Goal: Task Accomplishment & Management: Use online tool/utility

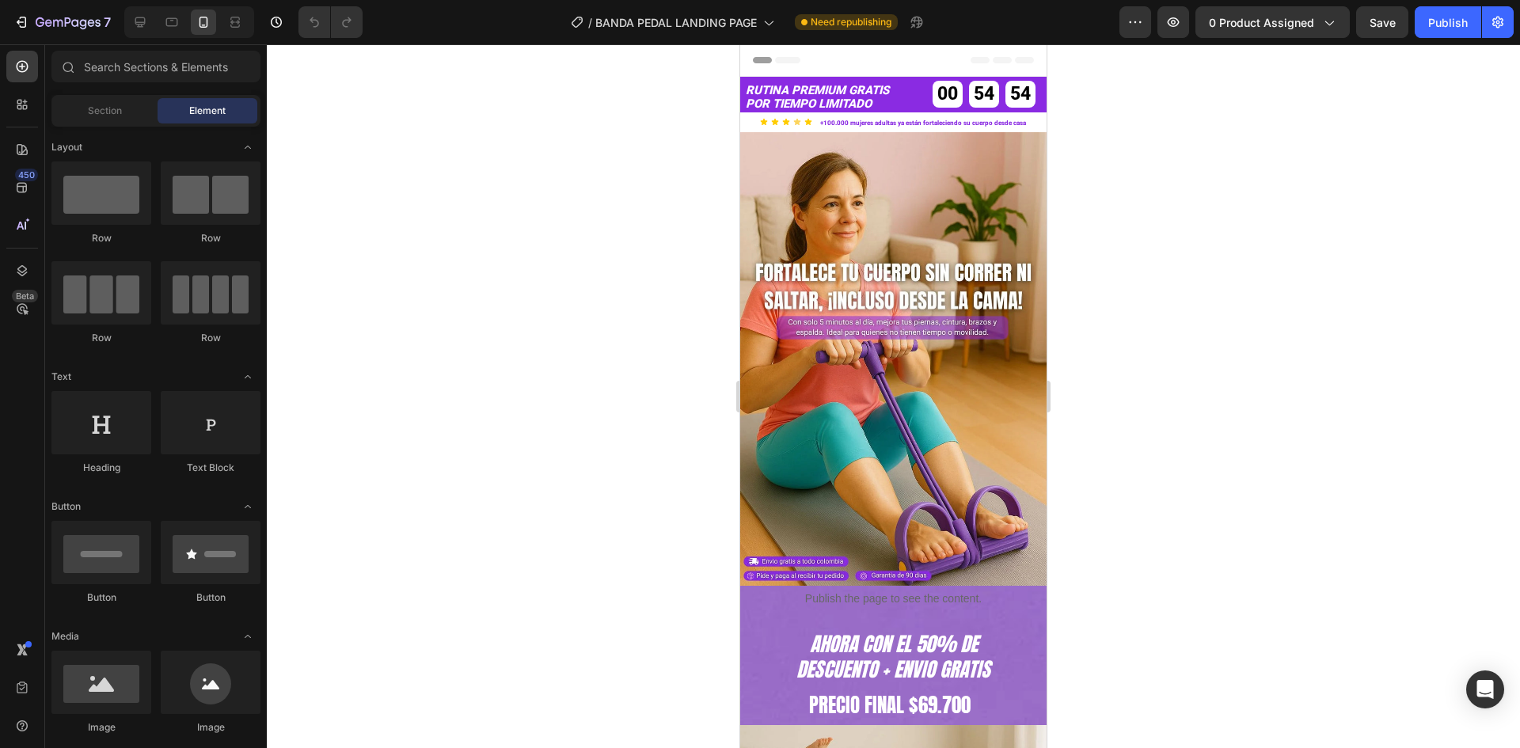
click at [1210, 348] on div at bounding box center [893, 396] width 1253 height 704
click at [29, 20] on div "7" at bounding box center [61, 22] width 97 height 19
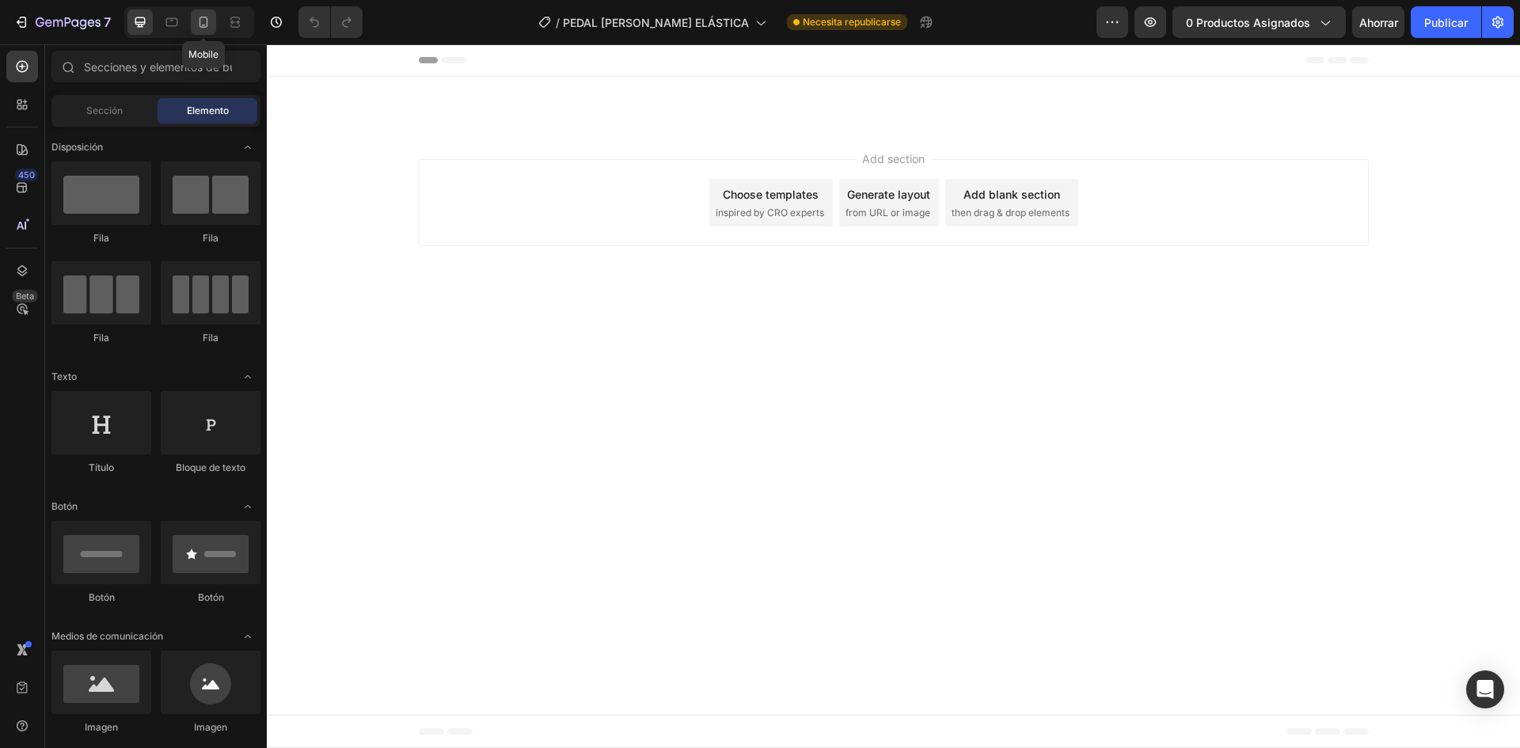
click at [203, 21] on icon at bounding box center [204, 22] width 16 height 16
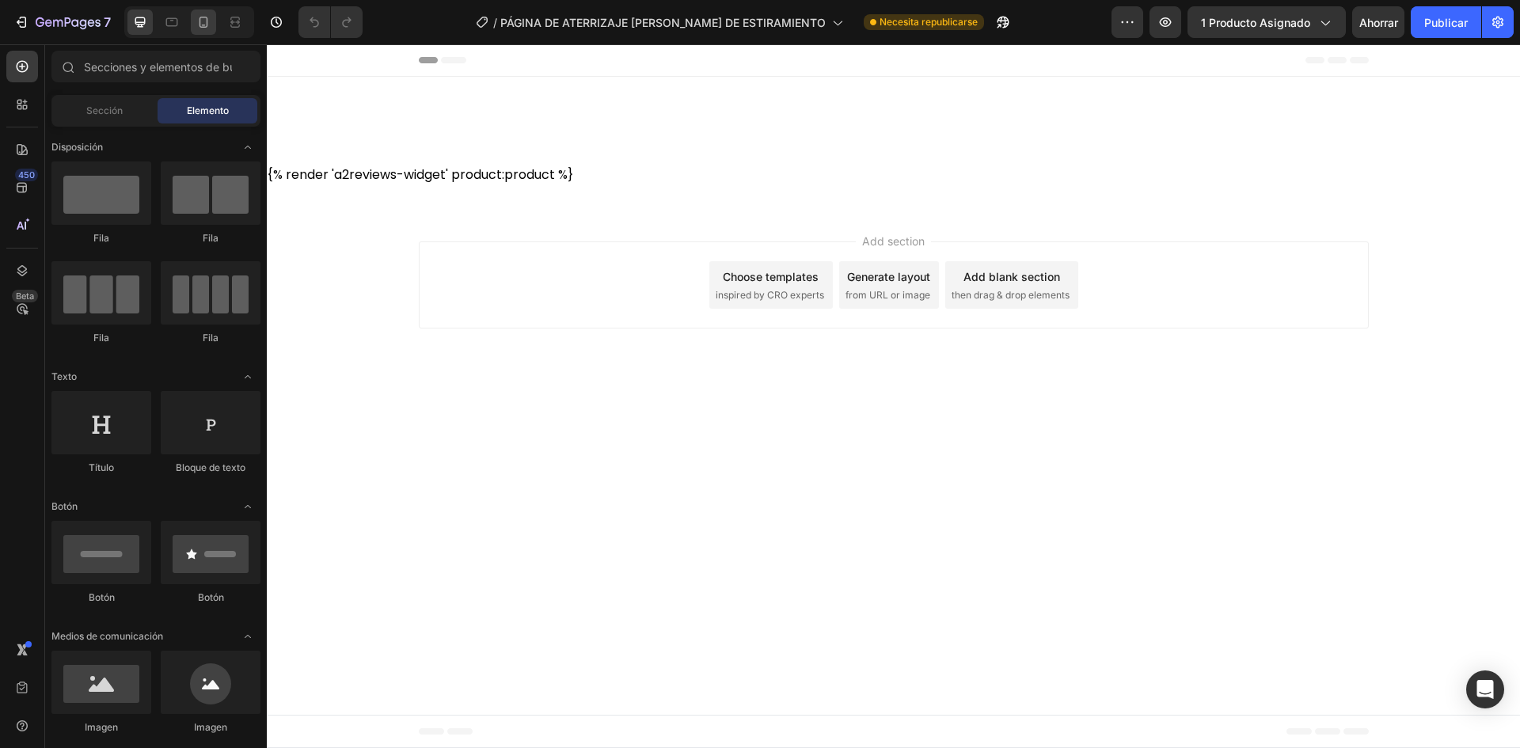
click at [196, 24] on icon at bounding box center [204, 22] width 16 height 16
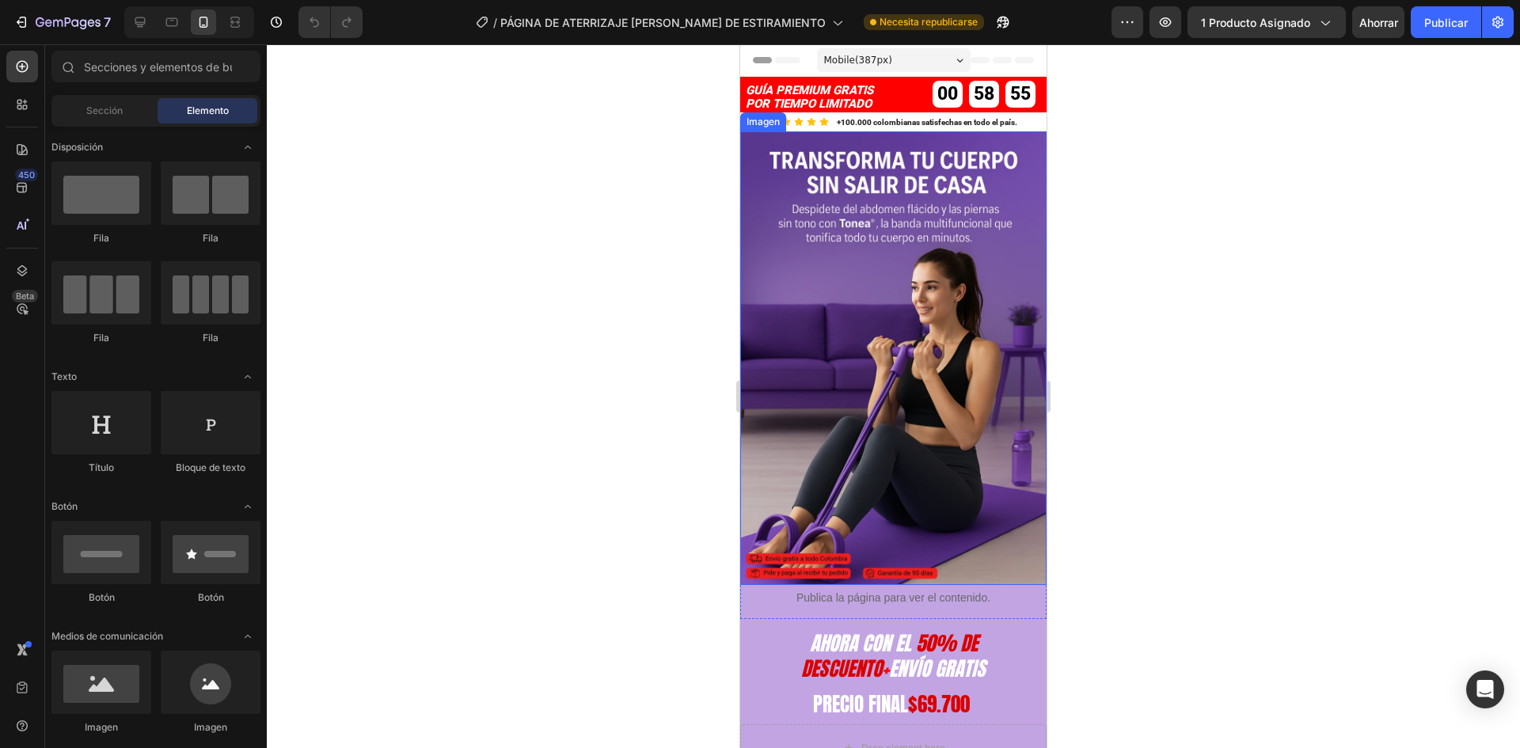
click at [875, 428] on img at bounding box center [893, 358] width 306 height 454
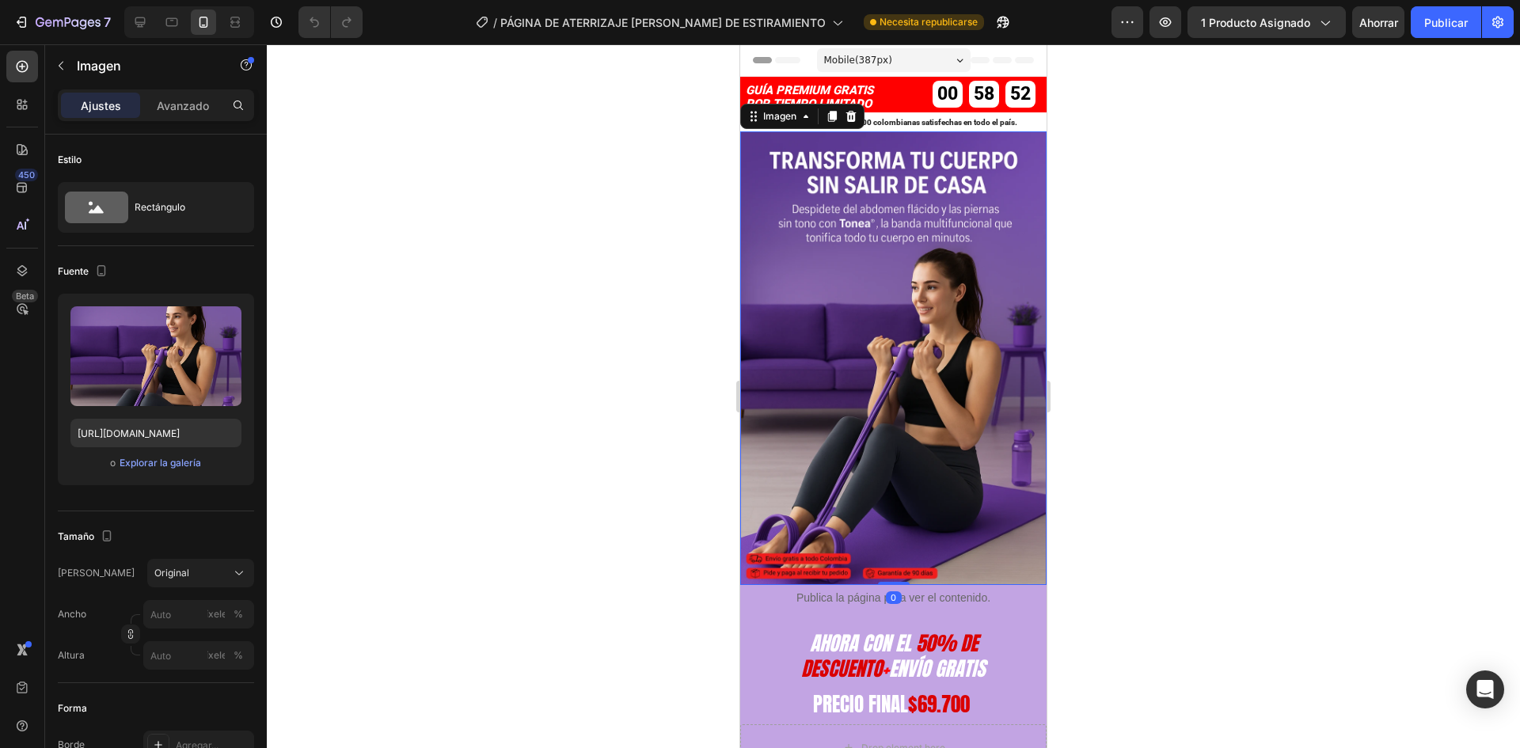
click at [1234, 332] on div at bounding box center [893, 396] width 1253 height 704
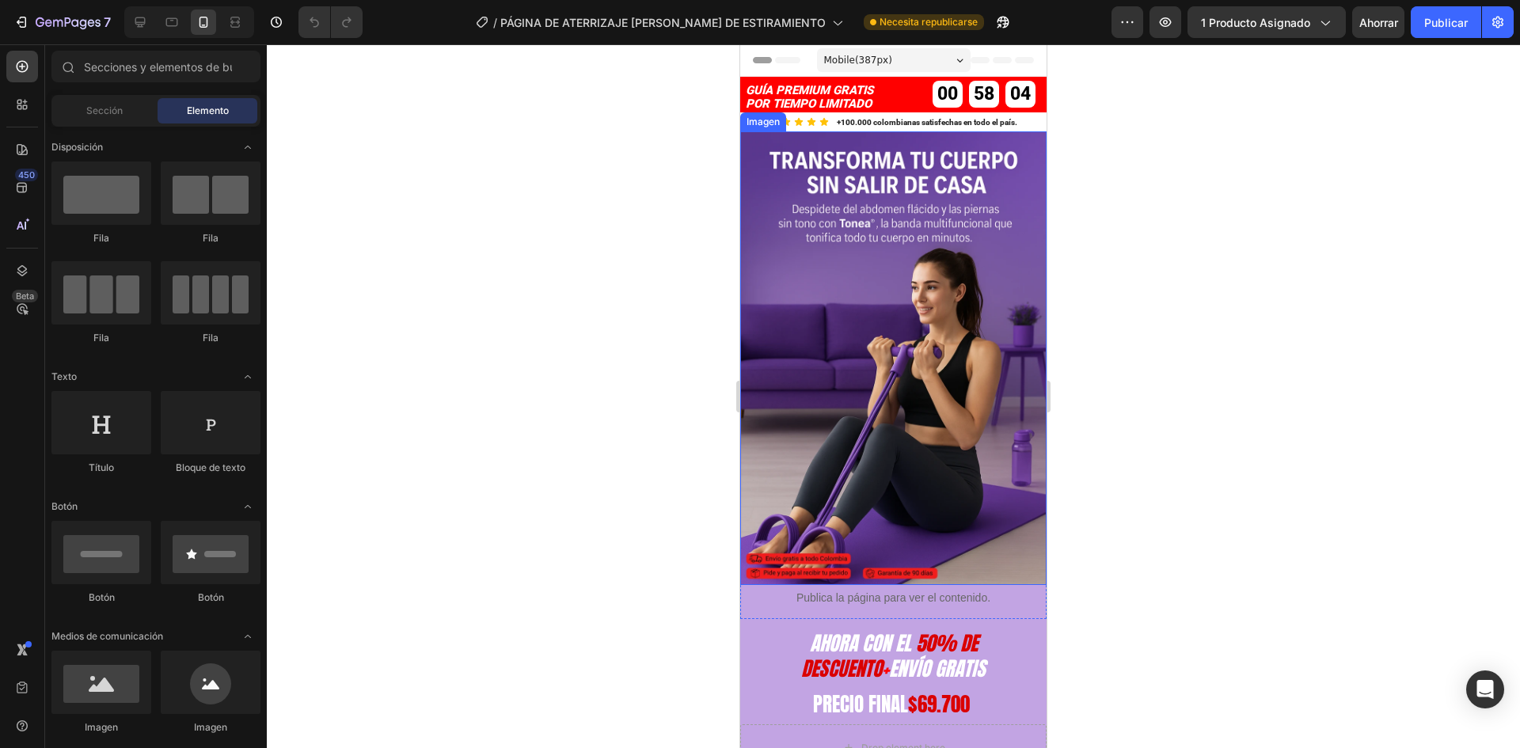
click at [924, 420] on img at bounding box center [893, 358] width 306 height 454
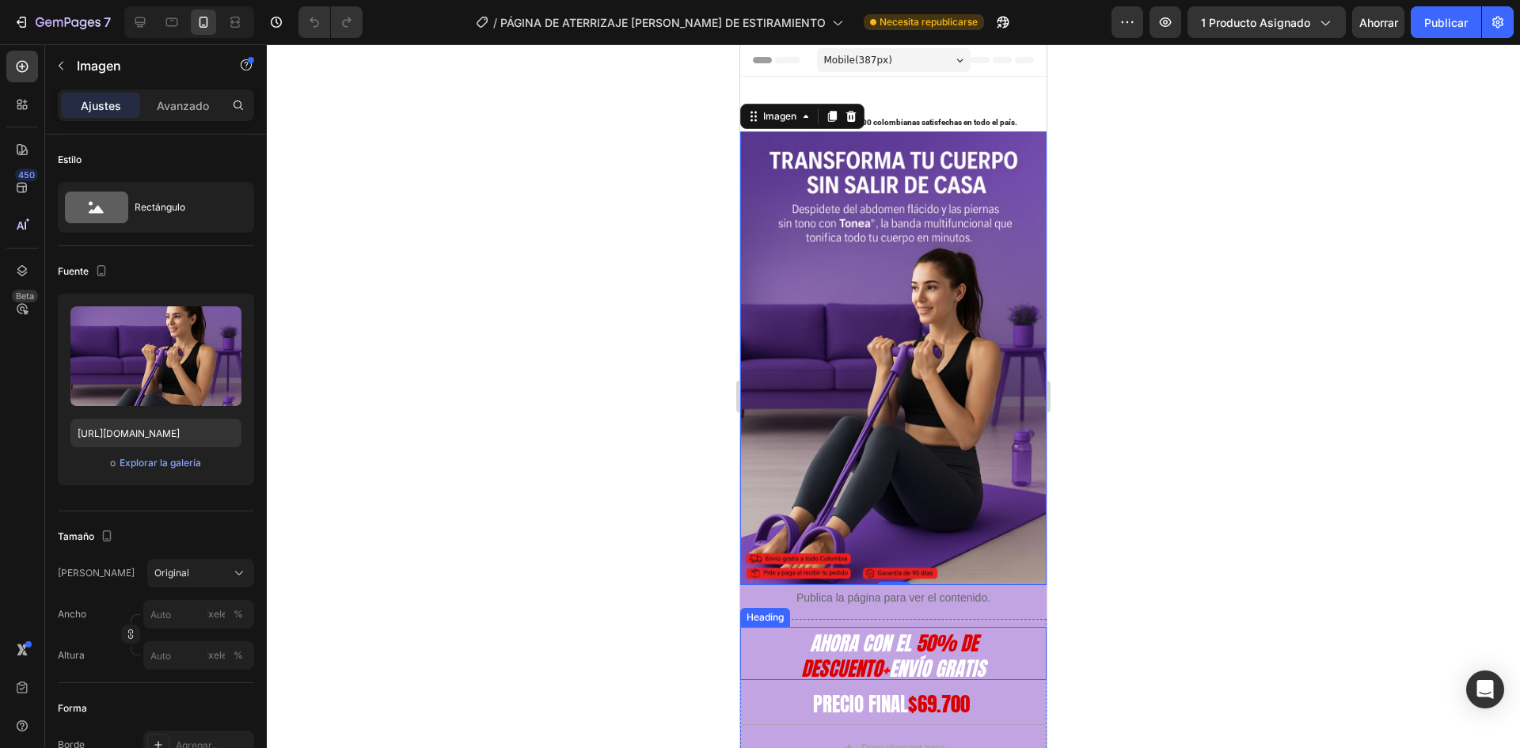
scroll to position [396, 0]
